Goal: Task Accomplishment & Management: Use online tool/utility

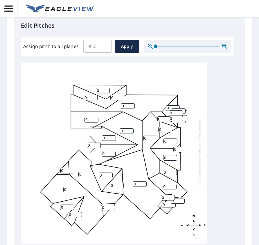
scroll to position [262, 0]
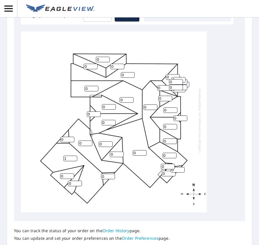
click at [74, 155] on input "1" at bounding box center [70, 158] width 14 height 6
click at [74, 155] on input "2" at bounding box center [70, 158] width 14 height 6
click at [74, 155] on input "3" at bounding box center [70, 158] width 14 height 6
click at [74, 155] on input "4" at bounding box center [70, 158] width 14 height 6
click at [74, 155] on input "5" at bounding box center [70, 158] width 14 height 6
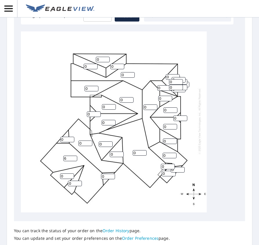
click at [74, 155] on input "6" at bounding box center [70, 158] width 14 height 6
click at [74, 155] on input "7" at bounding box center [70, 158] width 14 height 6
click at [74, 155] on input "8" at bounding box center [70, 158] width 14 height 6
click at [74, 155] on input "11" at bounding box center [70, 158] width 14 height 6
click at [74, 155] on input "12" at bounding box center [70, 158] width 14 height 6
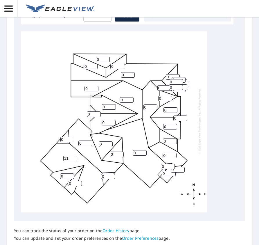
click at [74, 155] on input "11" at bounding box center [70, 158] width 14 height 6
type input "10"
click at [74, 155] on input "10" at bounding box center [70, 158] width 14 height 6
click at [90, 140] on input "1" at bounding box center [85, 143] width 14 height 6
click at [90, 140] on input "2" at bounding box center [85, 143] width 14 height 6
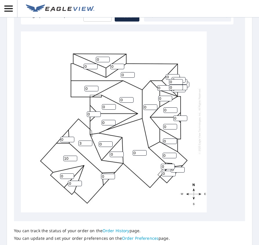
click at [90, 140] on input "3" at bounding box center [85, 143] width 14 height 6
click at [90, 140] on input "4" at bounding box center [85, 143] width 14 height 6
click at [90, 140] on input "5" at bounding box center [85, 143] width 14 height 6
click at [90, 140] on input "9" at bounding box center [85, 143] width 14 height 6
click at [90, 140] on input "10" at bounding box center [85, 143] width 14 height 6
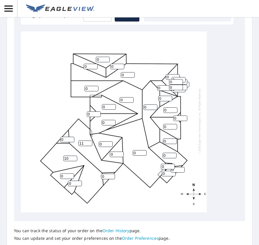
click at [90, 140] on input "11" at bounding box center [85, 143] width 14 height 6
type input "10"
click at [90, 140] on input "10" at bounding box center [85, 143] width 14 height 6
click at [71, 173] on input "1" at bounding box center [67, 176] width 14 height 6
click at [71, 173] on input "2" at bounding box center [67, 176] width 14 height 6
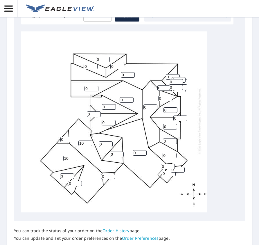
click at [71, 173] on input "3" at bounding box center [67, 176] width 14 height 6
click at [71, 173] on input "4" at bounding box center [67, 176] width 14 height 6
click at [71, 173] on input "5" at bounding box center [67, 176] width 14 height 6
click at [71, 173] on input "6" at bounding box center [67, 176] width 14 height 6
click at [71, 173] on input "7" at bounding box center [67, 176] width 14 height 6
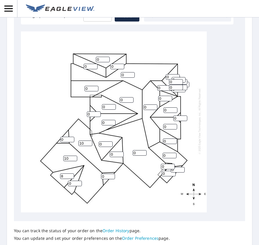
click at [71, 173] on input "8" at bounding box center [67, 176] width 14 height 6
click at [71, 173] on input "9" at bounding box center [67, 176] width 14 height 6
click at [71, 173] on input "10" at bounding box center [67, 176] width 14 height 6
click at [71, 173] on input "11" at bounding box center [67, 176] width 14 height 6
click at [71, 173] on input "12" at bounding box center [67, 176] width 14 height 6
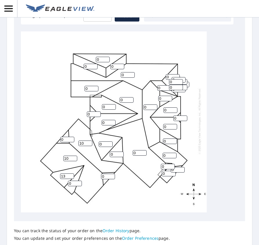
click at [71, 173] on input "13" at bounding box center [67, 176] width 14 height 6
type input "14"
click at [71, 173] on input "14" at bounding box center [67, 176] width 14 height 6
click at [79, 180] on input "1" at bounding box center [75, 183] width 14 height 6
click at [79, 180] on input "2" at bounding box center [75, 183] width 14 height 6
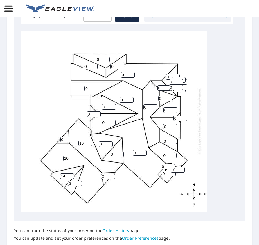
click at [79, 180] on input "3" at bounding box center [75, 183] width 14 height 6
click at [79, 180] on input "4" at bounding box center [75, 183] width 14 height 6
click at [79, 180] on input "5" at bounding box center [75, 183] width 14 height 6
click at [79, 180] on input "6" at bounding box center [75, 183] width 14 height 6
click at [79, 180] on input "7" at bounding box center [75, 183] width 14 height 6
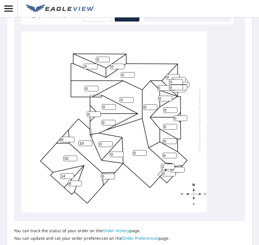
click at [79, 180] on input "9" at bounding box center [75, 183] width 14 height 6
click at [79, 180] on input "10" at bounding box center [75, 183] width 14 height 6
click at [79, 180] on input "11" at bounding box center [75, 183] width 14 height 6
click at [79, 180] on input "12" at bounding box center [75, 183] width 14 height 6
click at [79, 180] on input "13" at bounding box center [75, 183] width 14 height 6
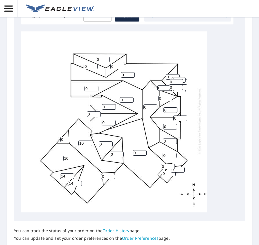
type input "14"
click at [79, 180] on input "14" at bounding box center [75, 183] width 14 height 6
click at [112, 173] on input "1" at bounding box center [108, 176] width 14 height 6
click at [112, 173] on input "2" at bounding box center [108, 176] width 14 height 6
click at [112, 173] on input "3" at bounding box center [108, 176] width 14 height 6
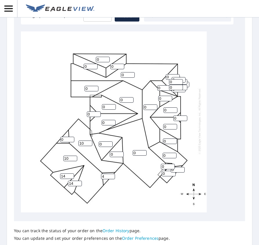
click at [112, 173] on input "4" at bounding box center [108, 176] width 14 height 6
click at [112, 173] on input "5" at bounding box center [108, 176] width 14 height 6
click at [112, 173] on input "6" at bounding box center [108, 176] width 14 height 6
click at [112, 173] on input "13" at bounding box center [108, 176] width 14 height 6
click at [112, 173] on input "12" at bounding box center [108, 176] width 14 height 6
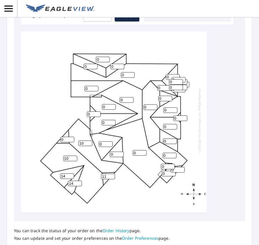
click at [112, 173] on input "11" at bounding box center [108, 176] width 14 height 6
click at [112, 173] on input "10" at bounding box center [108, 176] width 14 height 6
click at [112, 173] on input "11" at bounding box center [108, 176] width 14 height 6
click at [112, 173] on input "12" at bounding box center [108, 176] width 14 height 6
click at [112, 173] on input "13" at bounding box center [108, 176] width 14 height 6
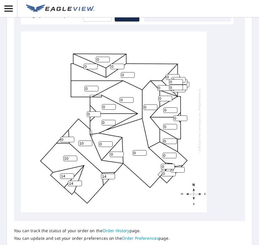
type input "14"
click at [112, 173] on input "14" at bounding box center [108, 176] width 14 height 6
click at [71, 137] on input "1" at bounding box center [67, 140] width 14 height 6
click at [71, 137] on input "2" at bounding box center [67, 140] width 14 height 6
click at [71, 137] on input "3" at bounding box center [67, 140] width 14 height 6
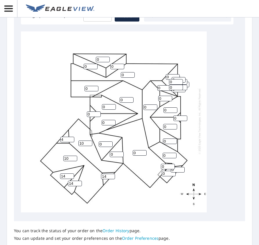
click at [71, 137] on input "4" at bounding box center [67, 140] width 14 height 6
click at [71, 137] on input "5" at bounding box center [67, 140] width 14 height 6
click at [71, 137] on input "6" at bounding box center [67, 140] width 14 height 6
click at [71, 137] on input "7" at bounding box center [67, 140] width 14 height 6
click at [71, 137] on input "8" at bounding box center [67, 140] width 14 height 6
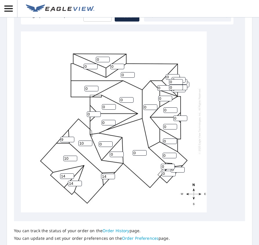
click at [71, 137] on input "9" at bounding box center [67, 140] width 14 height 6
click at [71, 137] on input "10" at bounding box center [67, 140] width 14 height 6
click at [71, 137] on input "11" at bounding box center [67, 140] width 14 height 6
click at [71, 137] on input "12" at bounding box center [67, 140] width 14 height 6
click at [71, 137] on input "13" at bounding box center [67, 140] width 14 height 6
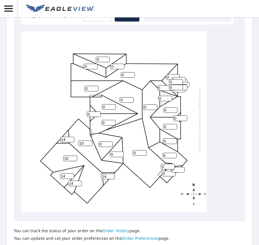
type input "14"
click at [71, 137] on input "14" at bounding box center [67, 140] width 14 height 6
click at [110, 141] on input "1" at bounding box center [106, 144] width 14 height 6
click at [110, 141] on input "2" at bounding box center [106, 144] width 14 height 6
click at [110, 141] on input "3" at bounding box center [106, 144] width 14 height 6
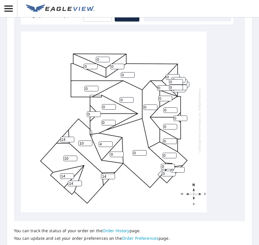
click at [110, 141] on input "4" at bounding box center [106, 144] width 14 height 6
click at [110, 141] on input "5" at bounding box center [106, 144] width 14 height 6
click at [110, 141] on input "6" at bounding box center [106, 144] width 14 height 6
click at [110, 141] on input "7" at bounding box center [106, 144] width 14 height 6
click at [110, 141] on input "8" at bounding box center [106, 144] width 14 height 6
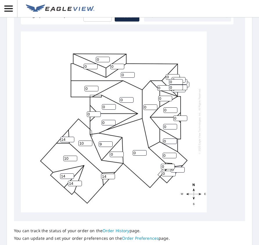
click at [110, 141] on input "9" at bounding box center [106, 144] width 14 height 6
click at [110, 141] on input "11" at bounding box center [106, 144] width 14 height 6
click at [110, 141] on input "12" at bounding box center [106, 144] width 14 height 6
click at [110, 141] on input "13" at bounding box center [106, 144] width 14 height 6
type input "14"
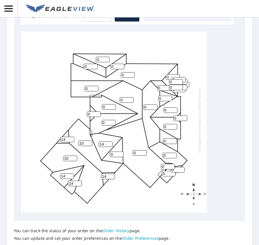
click at [110, 141] on input "14" at bounding box center [106, 144] width 14 height 6
click at [120, 151] on input "1" at bounding box center [117, 154] width 14 height 6
click at [120, 151] on input "2" at bounding box center [117, 154] width 14 height 6
click at [120, 151] on input "3" at bounding box center [117, 154] width 14 height 6
click at [120, 151] on input "4" at bounding box center [117, 154] width 14 height 6
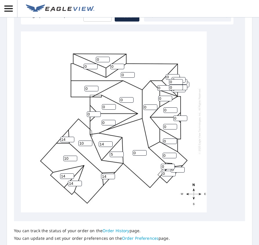
click at [120, 151] on input "5" at bounding box center [117, 154] width 14 height 6
click at [120, 151] on input "6" at bounding box center [117, 154] width 14 height 6
click at [120, 151] on input "7" at bounding box center [117, 154] width 14 height 6
click at [120, 151] on input "8" at bounding box center [117, 154] width 14 height 6
click at [120, 151] on input "9" at bounding box center [117, 154] width 14 height 6
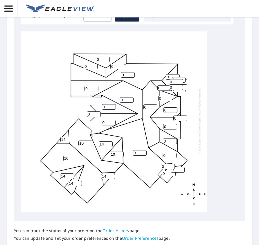
click at [120, 151] on input "10" at bounding box center [117, 154] width 14 height 6
click at [120, 151] on input "11" at bounding box center [117, 154] width 14 height 6
click at [120, 151] on input "12" at bounding box center [117, 154] width 14 height 6
click at [120, 151] on input "13" at bounding box center [117, 154] width 14 height 6
type input "14"
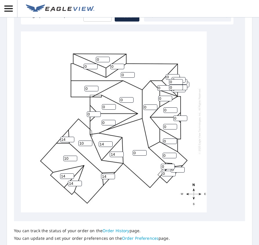
click at [120, 151] on input "14" at bounding box center [117, 154] width 14 height 6
click at [144, 150] on input "1" at bounding box center [140, 153] width 14 height 6
click at [144, 150] on input "2" at bounding box center [140, 153] width 14 height 6
click at [144, 150] on input "3" at bounding box center [140, 153] width 14 height 6
click at [144, 150] on input "4" at bounding box center [140, 153] width 14 height 6
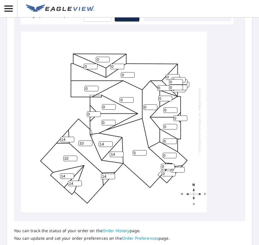
click at [144, 150] on input "5" at bounding box center [140, 153] width 14 height 6
click at [144, 150] on input "7" at bounding box center [140, 153] width 14 height 6
click at [144, 150] on input "8" at bounding box center [140, 153] width 14 height 6
click at [144, 150] on input "12" at bounding box center [140, 153] width 14 height 6
click at [144, 150] on input "11" at bounding box center [140, 153] width 14 height 6
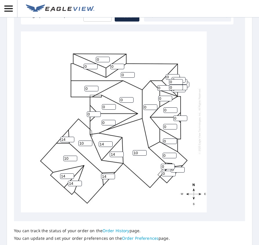
type input "10"
click at [144, 150] on input "10" at bounding box center [140, 153] width 14 height 6
click at [95, 86] on input "1" at bounding box center [92, 89] width 14 height 6
click at [95, 86] on input "2" at bounding box center [92, 89] width 14 height 6
click at [95, 86] on input "7" at bounding box center [92, 89] width 14 height 6
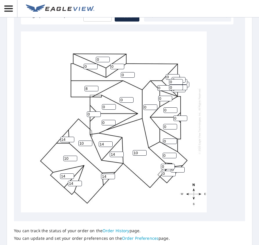
click at [95, 86] on input "8" at bounding box center [92, 89] width 14 height 6
click at [95, 86] on input "9" at bounding box center [92, 89] width 14 height 6
click at [95, 86] on input "10" at bounding box center [92, 89] width 14 height 6
click at [95, 86] on input "11" at bounding box center [92, 89] width 14 height 6
click at [95, 86] on input "12" at bounding box center [92, 89] width 14 height 6
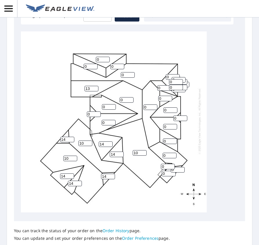
click at [95, 86] on input "13" at bounding box center [92, 89] width 14 height 6
type input "14"
click at [95, 86] on input "14" at bounding box center [92, 89] width 14 height 6
click at [132, 72] on input "1" at bounding box center [128, 75] width 14 height 6
click at [132, 72] on input "2" at bounding box center [128, 75] width 14 height 6
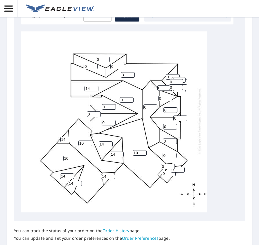
click at [132, 72] on input "3" at bounding box center [128, 75] width 14 height 6
click at [132, 72] on input "4" at bounding box center [128, 75] width 14 height 6
click at [132, 72] on input "5" at bounding box center [128, 75] width 14 height 6
click at [132, 72] on input "6" at bounding box center [128, 75] width 14 height 6
click at [132, 72] on input "7" at bounding box center [128, 75] width 14 height 6
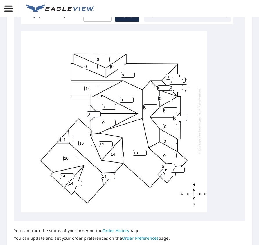
click at [132, 72] on input "8" at bounding box center [128, 75] width 14 height 6
click at [132, 72] on input "9" at bounding box center [128, 75] width 14 height 6
click at [132, 72] on input "10" at bounding box center [128, 75] width 14 height 6
click at [132, 72] on input "11" at bounding box center [128, 75] width 14 height 6
click at [132, 72] on input "12" at bounding box center [128, 75] width 14 height 6
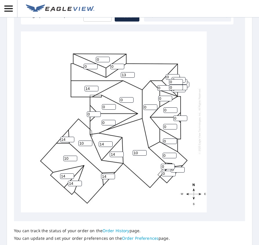
click at [132, 72] on input "13" at bounding box center [128, 75] width 14 height 6
type input "14"
click at [132, 72] on input "14" at bounding box center [128, 75] width 14 height 6
click at [121, 64] on input "1" at bounding box center [117, 67] width 14 height 6
click at [121, 64] on input "2" at bounding box center [117, 67] width 14 height 6
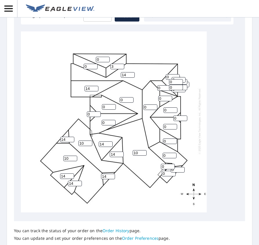
click at [121, 64] on input "3" at bounding box center [117, 67] width 14 height 6
click at [121, 64] on input "4" at bounding box center [117, 67] width 14 height 6
click at [121, 64] on input "5" at bounding box center [117, 67] width 14 height 6
click at [121, 64] on input "6" at bounding box center [117, 67] width 14 height 6
click at [121, 64] on input "7" at bounding box center [117, 67] width 14 height 6
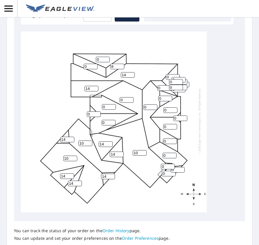
click at [121, 64] on input "8" at bounding box center [117, 67] width 14 height 6
click at [121, 64] on input "9" at bounding box center [117, 67] width 14 height 6
click at [121, 64] on input "10" at bounding box center [117, 67] width 14 height 6
click at [121, 64] on input "11" at bounding box center [117, 67] width 14 height 6
click at [121, 64] on input "12" at bounding box center [117, 67] width 14 height 6
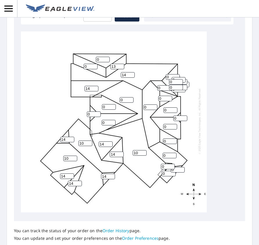
click at [121, 64] on input "13" at bounding box center [117, 67] width 14 height 6
type input "14"
click at [121, 64] on input "14" at bounding box center [117, 67] width 14 height 6
click at [107, 57] on input "1" at bounding box center [103, 60] width 14 height 6
click at [107, 57] on input "2" at bounding box center [103, 60] width 14 height 6
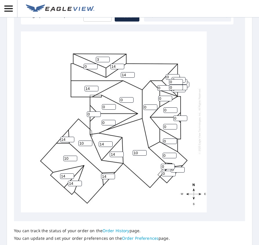
click at [107, 57] on input "3" at bounding box center [103, 60] width 14 height 6
click at [107, 57] on input "4" at bounding box center [103, 60] width 14 height 6
click at [107, 57] on input "5" at bounding box center [103, 60] width 14 height 6
click at [107, 57] on input "6" at bounding box center [103, 60] width 14 height 6
click at [107, 57] on input "7" at bounding box center [103, 60] width 14 height 6
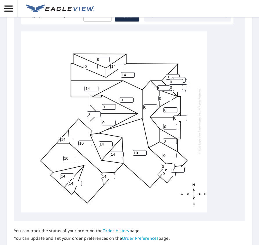
click at [107, 57] on input "8" at bounding box center [103, 60] width 14 height 6
click at [107, 57] on input "9" at bounding box center [103, 60] width 14 height 6
click at [107, 57] on input "10" at bounding box center [103, 60] width 14 height 6
click at [107, 57] on input "11" at bounding box center [103, 60] width 14 height 6
click at [107, 57] on input "12" at bounding box center [103, 60] width 14 height 6
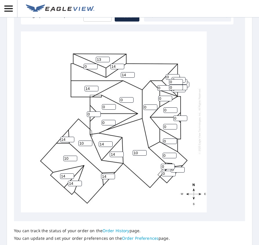
click at [107, 57] on input "13" at bounding box center [103, 60] width 14 height 6
type input "14"
click at [107, 57] on input "14" at bounding box center [103, 60] width 14 height 6
click at [95, 64] on input "1" at bounding box center [91, 67] width 14 height 6
click at [95, 64] on input "2" at bounding box center [91, 67] width 14 height 6
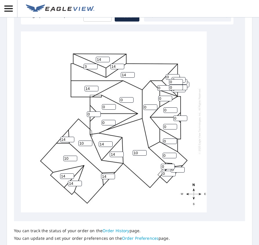
click at [95, 64] on input "3" at bounding box center [91, 67] width 14 height 6
click at [95, 64] on input "4" at bounding box center [91, 67] width 14 height 6
click at [95, 64] on input "5" at bounding box center [91, 67] width 14 height 6
click at [95, 64] on input "6" at bounding box center [91, 67] width 14 height 6
click at [95, 64] on input "7" at bounding box center [91, 67] width 14 height 6
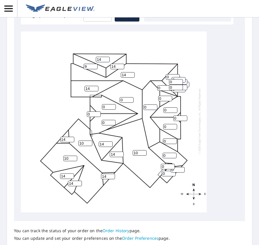
click at [95, 64] on input "9" at bounding box center [91, 67] width 14 height 6
type input "10"
click at [95, 64] on input "10" at bounding box center [91, 67] width 14 height 6
click at [130, 97] on input "1" at bounding box center [127, 100] width 14 height 6
click at [130, 97] on input "2" at bounding box center [127, 100] width 14 height 6
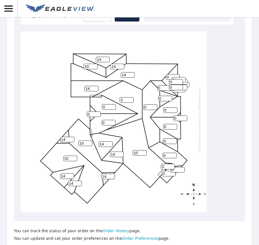
click at [130, 97] on input "3" at bounding box center [127, 100] width 14 height 6
click at [130, 97] on input "4" at bounding box center [127, 100] width 14 height 6
click at [130, 97] on input "5" at bounding box center [127, 100] width 14 height 6
click at [130, 97] on input "6" at bounding box center [127, 100] width 14 height 6
click at [130, 97] on input "7" at bounding box center [127, 100] width 14 height 6
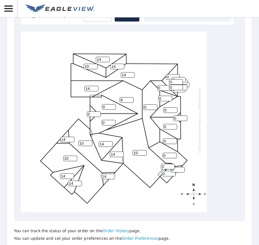
click at [130, 97] on input "8" at bounding box center [127, 100] width 14 height 6
click at [130, 97] on input "9" at bounding box center [127, 100] width 14 height 6
type input "10"
click at [130, 97] on input "10" at bounding box center [127, 100] width 14 height 6
click at [113, 104] on input "1" at bounding box center [109, 107] width 14 height 6
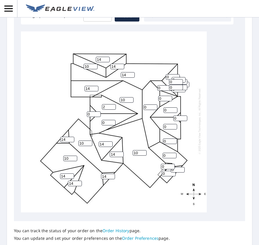
click at [113, 104] on input "2" at bounding box center [109, 107] width 14 height 6
click at [113, 104] on input "3" at bounding box center [109, 107] width 14 height 6
click at [113, 104] on input "4" at bounding box center [109, 107] width 14 height 6
click at [113, 104] on input "5" at bounding box center [109, 107] width 14 height 6
click at [113, 104] on input "6" at bounding box center [109, 107] width 14 height 6
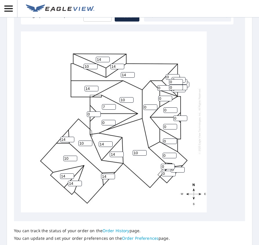
click at [113, 104] on input "7" at bounding box center [109, 107] width 14 height 6
click at [113, 104] on input "8" at bounding box center [109, 107] width 14 height 6
click at [113, 104] on input "9" at bounding box center [109, 107] width 14 height 6
click at [113, 104] on input "10" at bounding box center [109, 107] width 14 height 6
click at [113, 104] on input "11" at bounding box center [109, 107] width 14 height 6
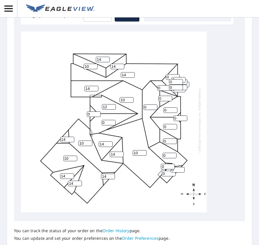
click at [113, 104] on input "12" at bounding box center [109, 107] width 14 height 6
click at [113, 104] on input "13" at bounding box center [109, 107] width 14 height 6
type input "14"
click at [113, 104] on input "14" at bounding box center [109, 107] width 14 height 6
click at [112, 120] on input "1" at bounding box center [109, 123] width 14 height 6
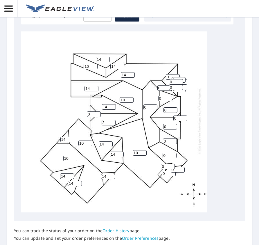
click at [112, 120] on input "2" at bounding box center [109, 123] width 14 height 6
click at [112, 120] on input "3" at bounding box center [109, 123] width 14 height 6
click at [112, 120] on input "4" at bounding box center [109, 123] width 14 height 6
click at [112, 120] on input "5" at bounding box center [109, 123] width 14 height 6
click at [112, 120] on input "6" at bounding box center [109, 123] width 14 height 6
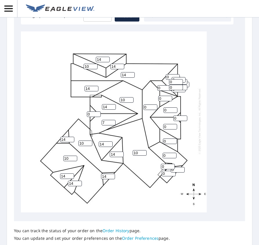
click at [112, 120] on input "7" at bounding box center [109, 123] width 14 height 6
click at [112, 120] on input "8" at bounding box center [109, 123] width 14 height 6
click at [112, 120] on input "10" at bounding box center [109, 123] width 14 height 6
click at [112, 120] on input "11" at bounding box center [109, 123] width 14 height 6
click at [112, 120] on input "13" at bounding box center [109, 123] width 14 height 6
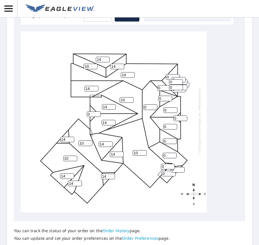
type input "14"
click at [112, 120] on input "14" at bounding box center [109, 123] width 14 height 6
click at [98, 111] on input "1" at bounding box center [94, 114] width 14 height 6
click at [98, 111] on input "2" at bounding box center [94, 114] width 14 height 6
click at [98, 111] on input "3" at bounding box center [94, 114] width 14 height 6
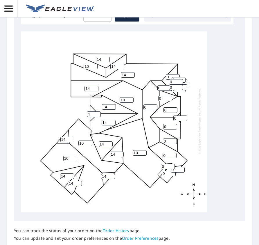
click at [98, 111] on input "4" at bounding box center [94, 114] width 14 height 6
click at [98, 111] on input "5" at bounding box center [94, 114] width 14 height 6
click at [98, 111] on input "6" at bounding box center [94, 114] width 14 height 6
click at [98, 111] on input "7" at bounding box center [94, 114] width 14 height 6
click at [98, 111] on input "8" at bounding box center [94, 114] width 14 height 6
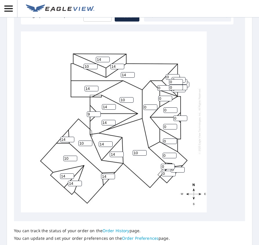
click at [98, 111] on input "9" at bounding box center [94, 114] width 14 height 6
click at [98, 111] on input "10" at bounding box center [94, 114] width 14 height 6
click at [98, 111] on input "11" at bounding box center [94, 114] width 14 height 6
click at [98, 111] on input "12" at bounding box center [94, 114] width 14 height 6
click at [98, 111] on input "13" at bounding box center [94, 114] width 14 height 6
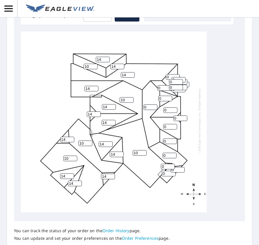
type input "14"
click at [98, 111] on input "14" at bounding box center [94, 114] width 14 height 6
click at [154, 104] on input "1" at bounding box center [151, 107] width 14 height 6
click at [154, 104] on input "2" at bounding box center [151, 107] width 14 height 6
click at [154, 104] on input "3" at bounding box center [151, 107] width 14 height 6
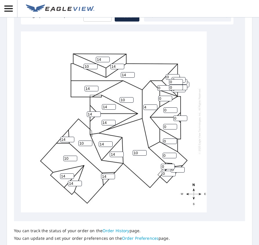
click at [154, 104] on input "4" at bounding box center [151, 107] width 14 height 6
click at [154, 104] on input "5" at bounding box center [151, 107] width 14 height 6
click at [154, 104] on input "6" at bounding box center [151, 107] width 14 height 6
click at [154, 104] on input "7" at bounding box center [151, 107] width 14 height 6
click at [154, 104] on input "8" at bounding box center [151, 107] width 14 height 6
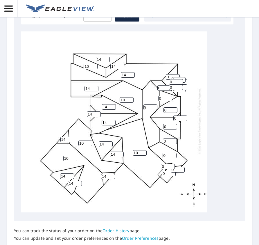
click at [154, 104] on input "9" at bounding box center [151, 107] width 14 height 6
type input "10"
click at [154, 104] on input "10" at bounding box center [151, 107] width 14 height 6
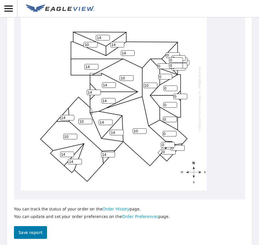
scroll to position [312, 0]
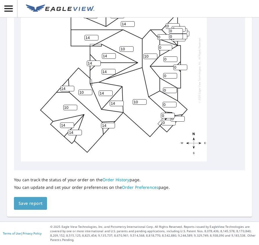
click at [31, 203] on span "Save report" at bounding box center [31, 203] width 24 height 7
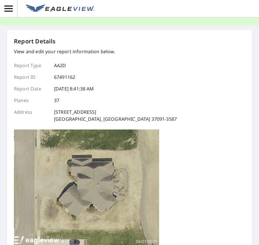
scroll to position [0, 0]
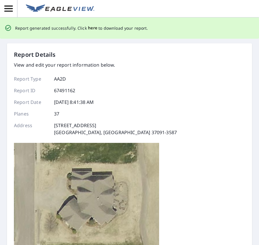
click at [91, 28] on span "here" at bounding box center [93, 27] width 10 height 7
